Goal: Information Seeking & Learning: Learn about a topic

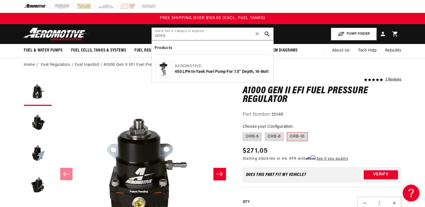
type input "18086"
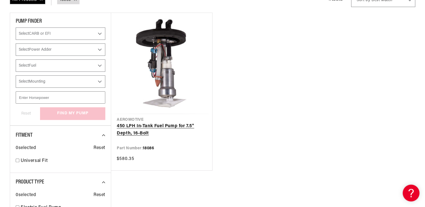
drag, startPoint x: 0, startPoint y: 0, endPoint x: 131, endPoint y: 126, distance: 181.5
click at [131, 126] on link "450 LPH In-Tank Fuel Pump for 7.5" Depth, 16-Bolt" at bounding box center [162, 130] width 90 height 14
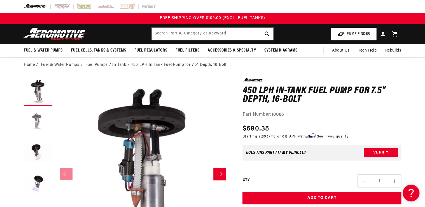
click at [34, 128] on button "Load image 2 in gallery view" at bounding box center [38, 123] width 28 height 28
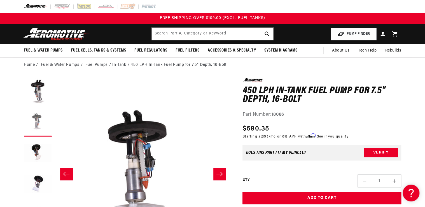
scroll to position [0, 177]
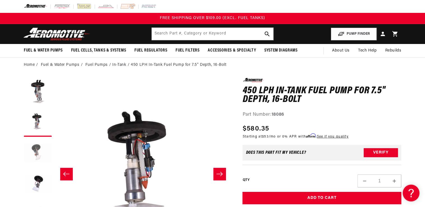
click at [36, 153] on button "Load image 3 in gallery view" at bounding box center [38, 153] width 28 height 28
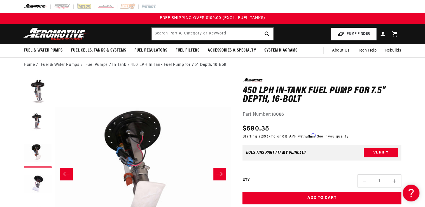
scroll to position [0, 353]
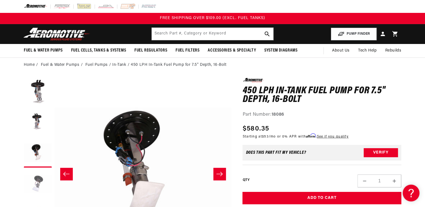
click at [39, 178] on button "Load image 4 in gallery view" at bounding box center [38, 184] width 28 height 28
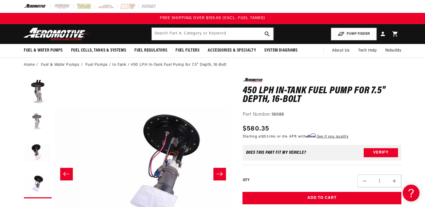
scroll to position [0, 530]
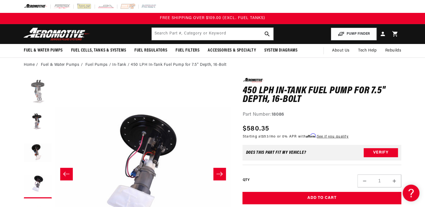
click at [34, 94] on button "Load image 1 in gallery view" at bounding box center [38, 92] width 28 height 28
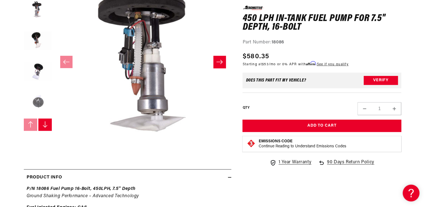
scroll to position [45, 0]
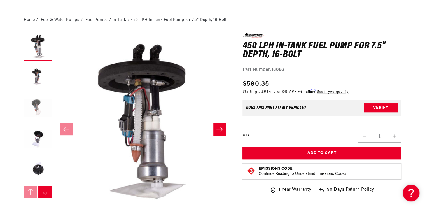
click at [34, 106] on button "Load image 3 in gallery view" at bounding box center [38, 109] width 28 height 28
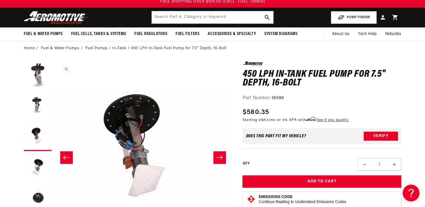
scroll to position [0, 0]
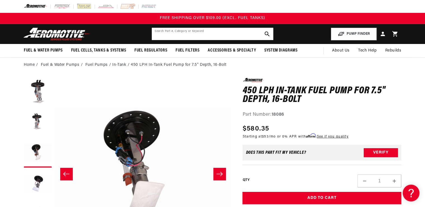
click at [163, 34] on input "text" at bounding box center [212, 34] width 121 height 12
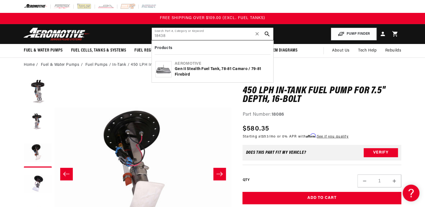
type input "18438"
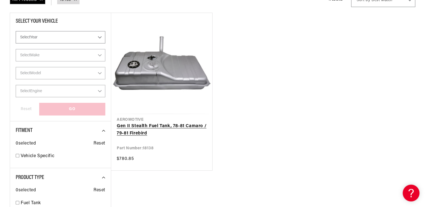
drag, startPoint x: 0, startPoint y: 0, endPoint x: 135, endPoint y: 129, distance: 186.9
click at [135, 129] on link "Gen II Stealth Fuel Tank, 78-81 Camaro / 79-81 Firebird" at bounding box center [162, 130] width 90 height 14
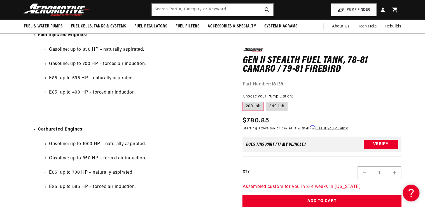
scroll to position [649, 0]
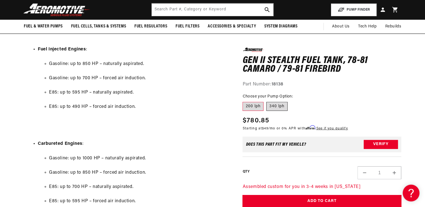
click at [276, 108] on label "340 lph" at bounding box center [276, 106] width 21 height 9
click at [266, 101] on input "340 lph" at bounding box center [266, 101] width 0 height 0
radio input "true"
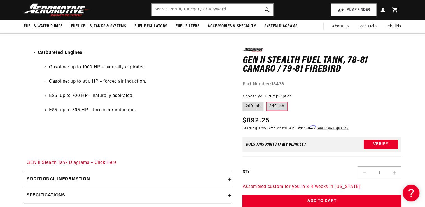
scroll to position [739, 0]
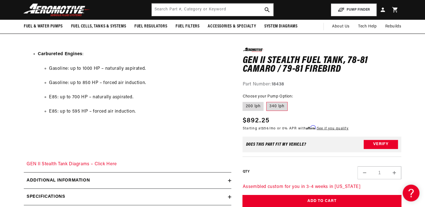
drag, startPoint x: 219, startPoint y: 103, endPoint x: 209, endPoint y: 108, distance: 10.4
drag, startPoint x: 209, startPoint y: 108, endPoint x: 203, endPoint y: 74, distance: 34.5
click at [205, 76] on ul "Gasoline: up to 1000 HP – naturally aspirated. Gasoline: up to 850 HP – forced …" at bounding box center [133, 90] width 191 height 64
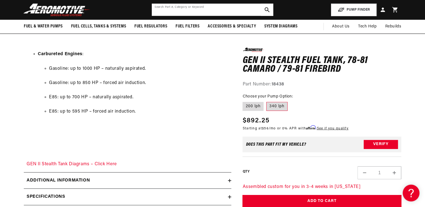
click at [161, 10] on input "text" at bounding box center [212, 10] width 121 height 12
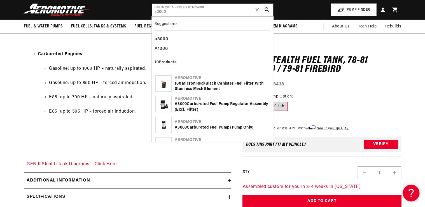
type input "a3000"
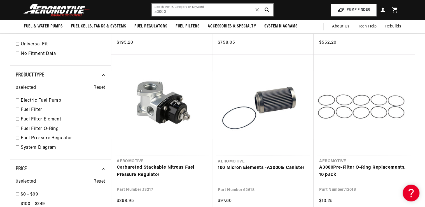
scroll to position [134, 0]
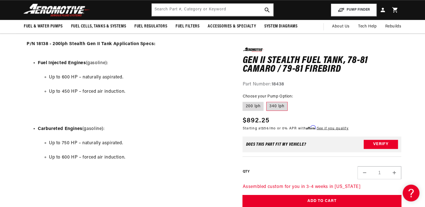
scroll to position [448, 0]
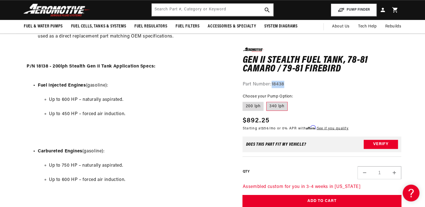
drag, startPoint x: 281, startPoint y: 84, endPoint x: 291, endPoint y: 85, distance: 10.4
click at [291, 85] on div "Part Number: 18438" at bounding box center [321, 84] width 159 height 7
drag, startPoint x: 291, startPoint y: 85, endPoint x: 283, endPoint y: 85, distance: 7.9
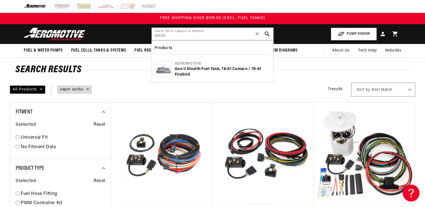
type input "18438"
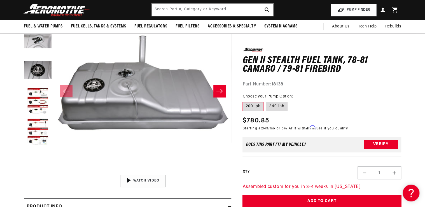
scroll to position [45, 0]
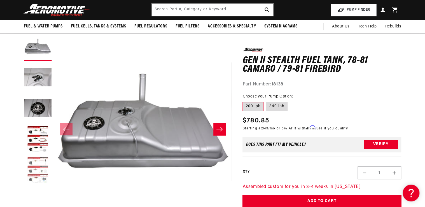
click at [31, 162] on button "Load image 5 in gallery view" at bounding box center [38, 170] width 28 height 28
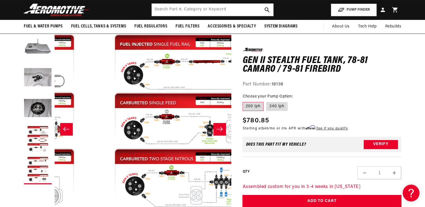
scroll to position [0, 707]
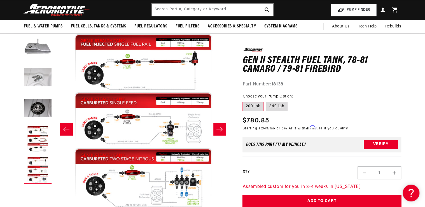
click at [47, 75] on button "Load image 2 in gallery view" at bounding box center [38, 78] width 28 height 28
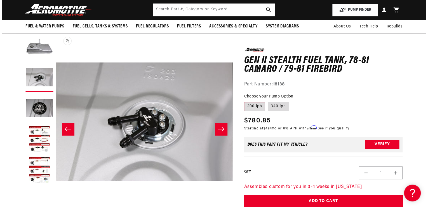
scroll to position [0, 177]
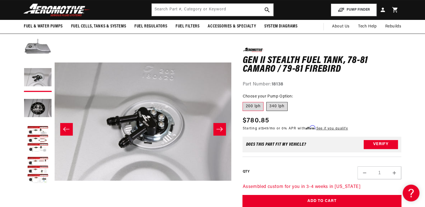
click at [271, 104] on label "340 lph" at bounding box center [276, 106] width 21 height 9
click at [266, 101] on input "340 lph" at bounding box center [266, 101] width 0 height 0
radio input "true"
click at [55, 203] on button "Open media 2 in modal" at bounding box center [55, 210] width 0 height 0
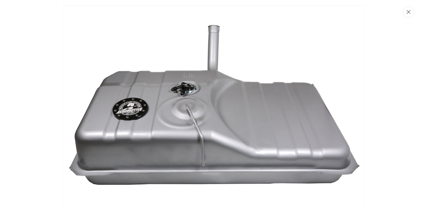
click at [410, 12] on icon "Close" at bounding box center [409, 12] width 4 height 4
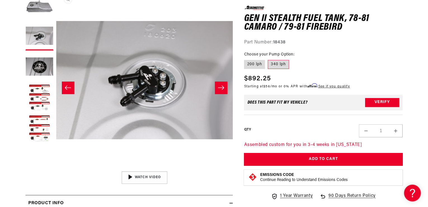
scroll to position [84, 0]
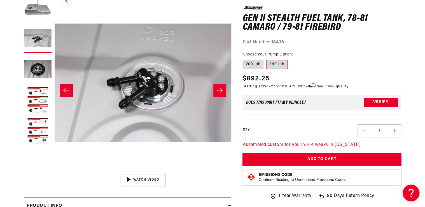
click at [55, 171] on button "Open media 2 in modal" at bounding box center [55, 171] width 0 height 0
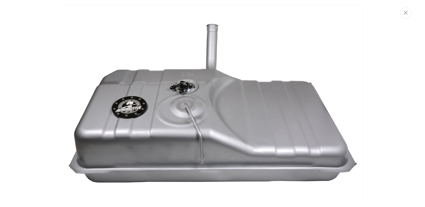
scroll to position [0, 0]
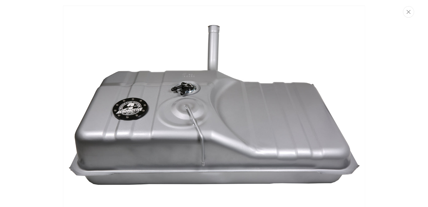
click at [240, 74] on img "Media gallery" at bounding box center [214, 106] width 302 height 201
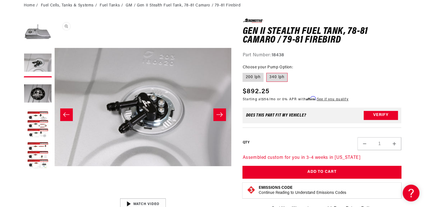
scroll to position [17, 0]
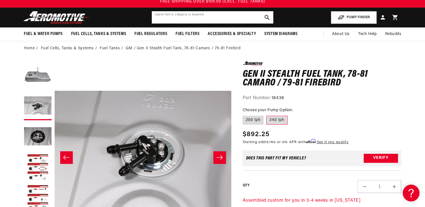
click at [173, 16] on input "text" at bounding box center [212, 17] width 121 height 12
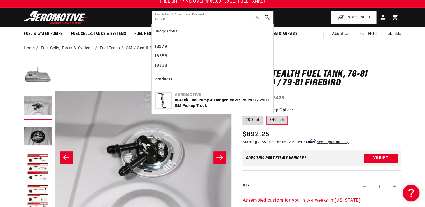
type input "18378"
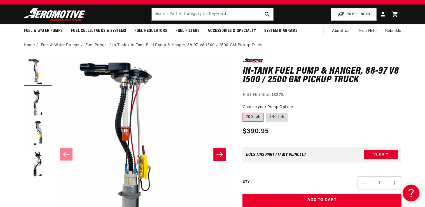
scroll to position [22, 0]
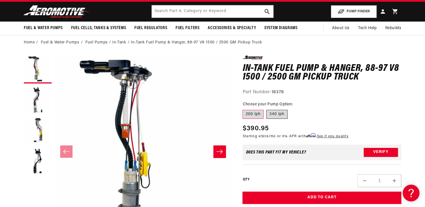
click at [275, 112] on label "340 lph" at bounding box center [276, 114] width 21 height 9
click at [266, 109] on input "340 lph" at bounding box center [266, 109] width 0 height 0
radio input "true"
click at [253, 115] on label "200 lph" at bounding box center [252, 114] width 21 height 9
click at [244, 109] on input "200 lph" at bounding box center [244, 109] width 0 height 0
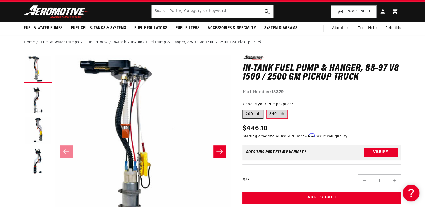
radio input "true"
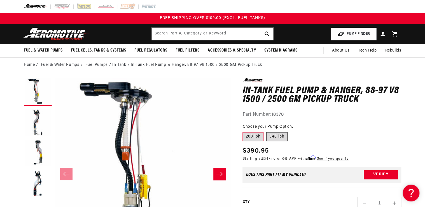
click at [282, 135] on label "340 lph" at bounding box center [276, 136] width 21 height 9
click at [266, 131] on input "340 lph" at bounding box center [266, 131] width 0 height 0
radio input "true"
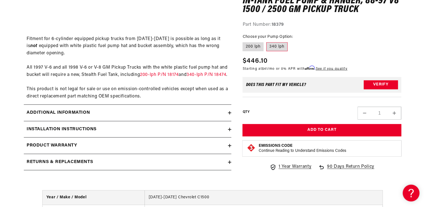
scroll to position [806, 0]
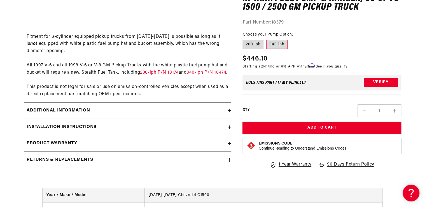
click at [91, 131] on h2 "Installation Instructions" at bounding box center [62, 126] width 70 height 7
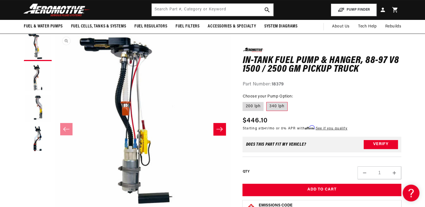
scroll to position [0, 0]
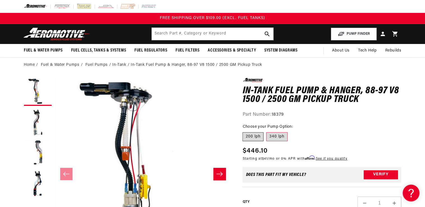
click at [256, 136] on label "200 lph" at bounding box center [252, 136] width 21 height 9
click at [244, 131] on input "200 lph" at bounding box center [244, 131] width 0 height 0
radio input "true"
click at [275, 137] on label "340 lph" at bounding box center [276, 136] width 21 height 9
click at [266, 131] on input "340 lph" at bounding box center [266, 131] width 0 height 0
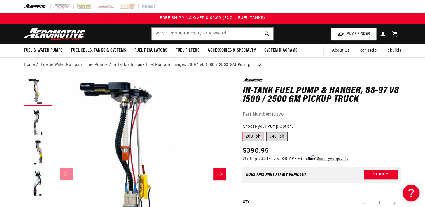
radio input "true"
click at [169, 34] on input "text" at bounding box center [212, 34] width 121 height 12
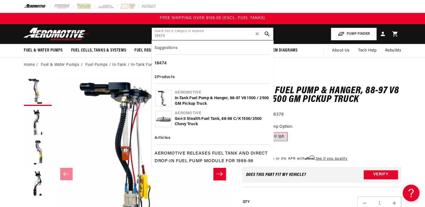
type input "18474"
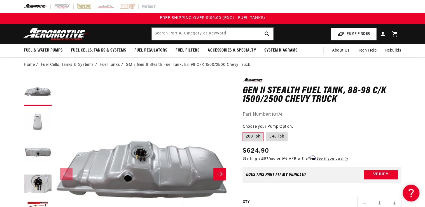
click at [32, 123] on button "Load image 2 in gallery view" at bounding box center [38, 123] width 28 height 28
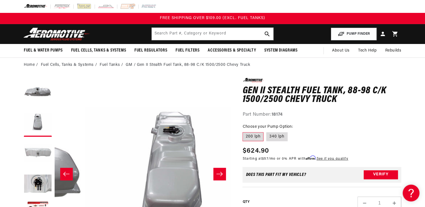
scroll to position [0, 177]
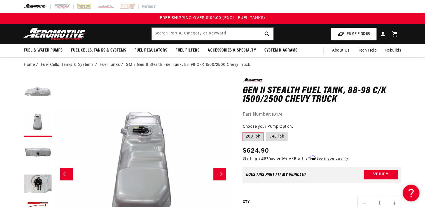
click at [44, 92] on button "Load image 1 in gallery view" at bounding box center [38, 92] width 28 height 28
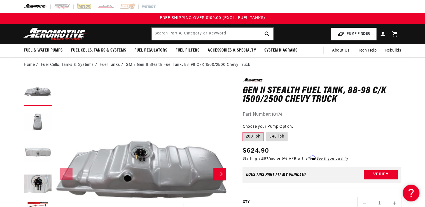
scroll to position [0, 0]
click at [42, 150] on button "Load image 3 in gallery view" at bounding box center [38, 153] width 28 height 28
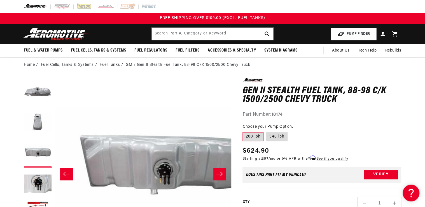
scroll to position [0, 353]
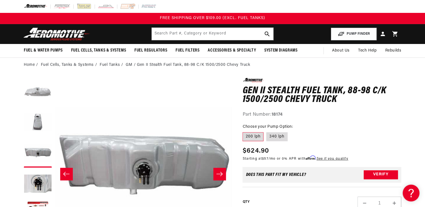
click at [36, 93] on button "Load image 1 in gallery view" at bounding box center [38, 92] width 28 height 28
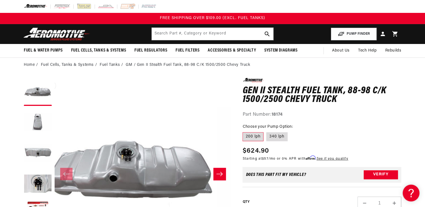
scroll to position [0, 0]
